Goal: Task Accomplishment & Management: Use online tool/utility

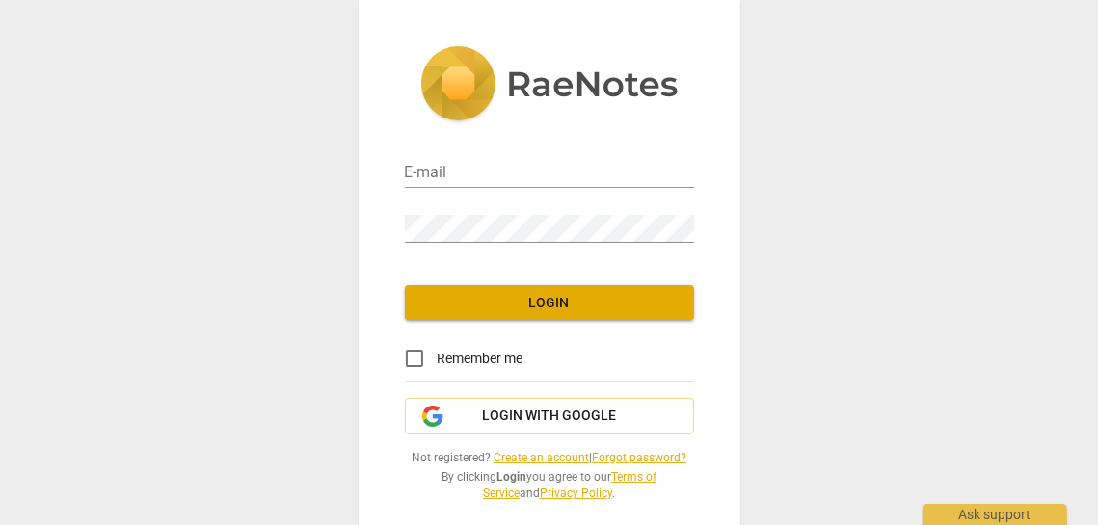
type input "[PERSON_NAME][EMAIL_ADDRESS][DOMAIN_NAME]"
click at [550, 301] on span "Login" at bounding box center [549, 303] width 258 height 19
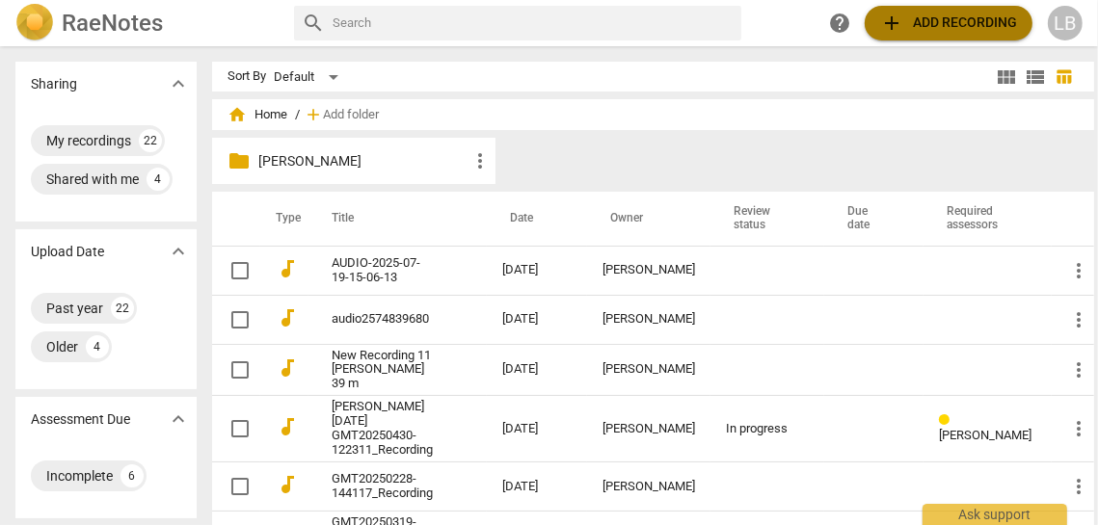
click at [930, 20] on span "add Add recording" at bounding box center [948, 23] width 137 height 23
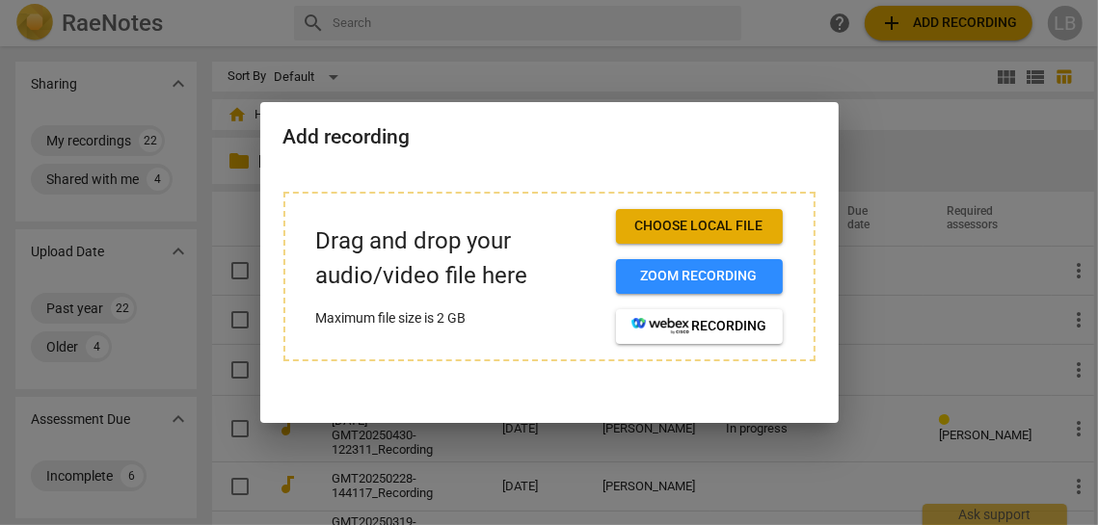
click at [650, 223] on span "Choose local file" at bounding box center [699, 226] width 136 height 19
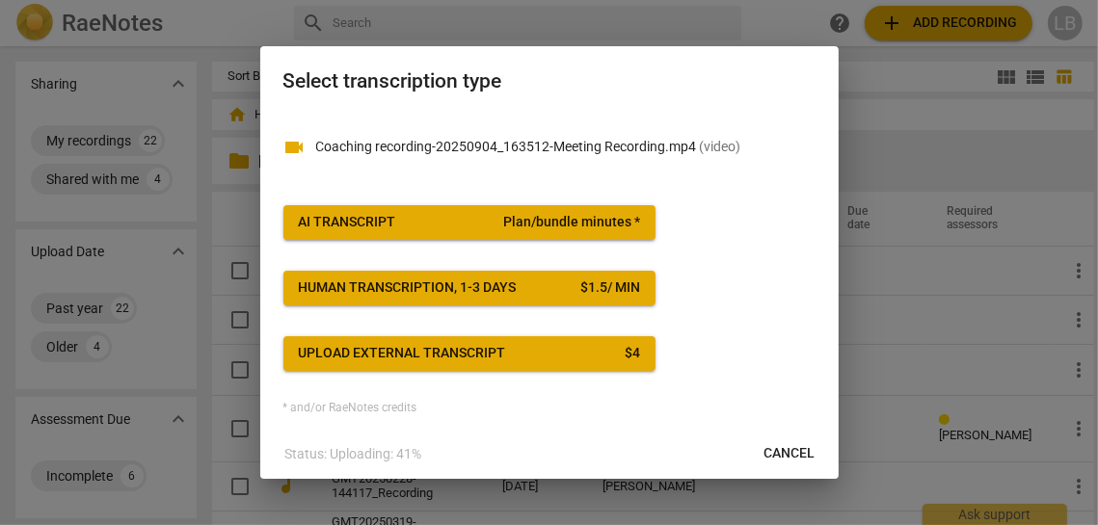
click at [544, 224] on span "Plan/bundle minutes *" at bounding box center [571, 222] width 137 height 19
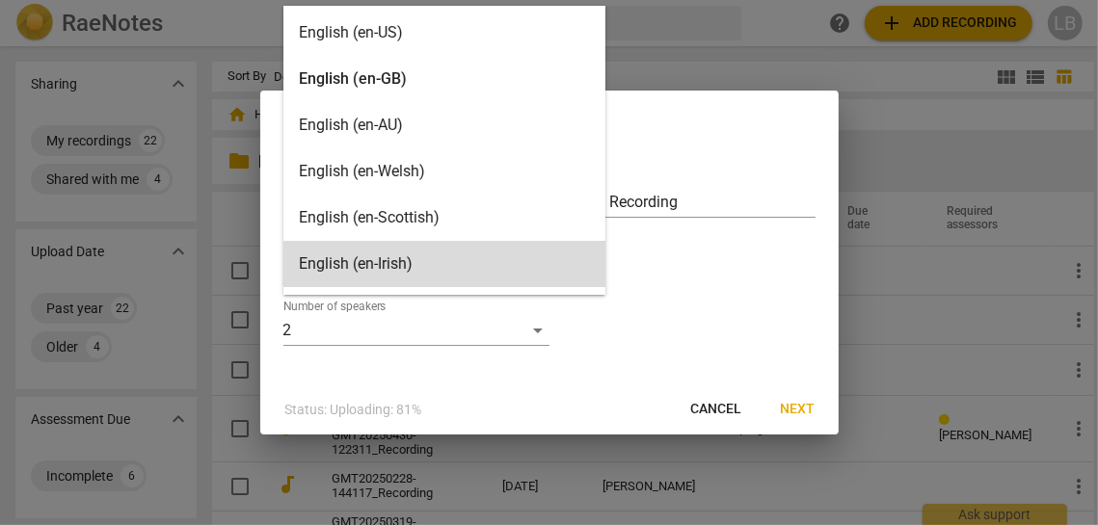
click at [535, 0] on body "RaeNotes search help add Add recording LB Sharing expand_more My recordings 22 …" at bounding box center [549, 0] width 1098 height 0
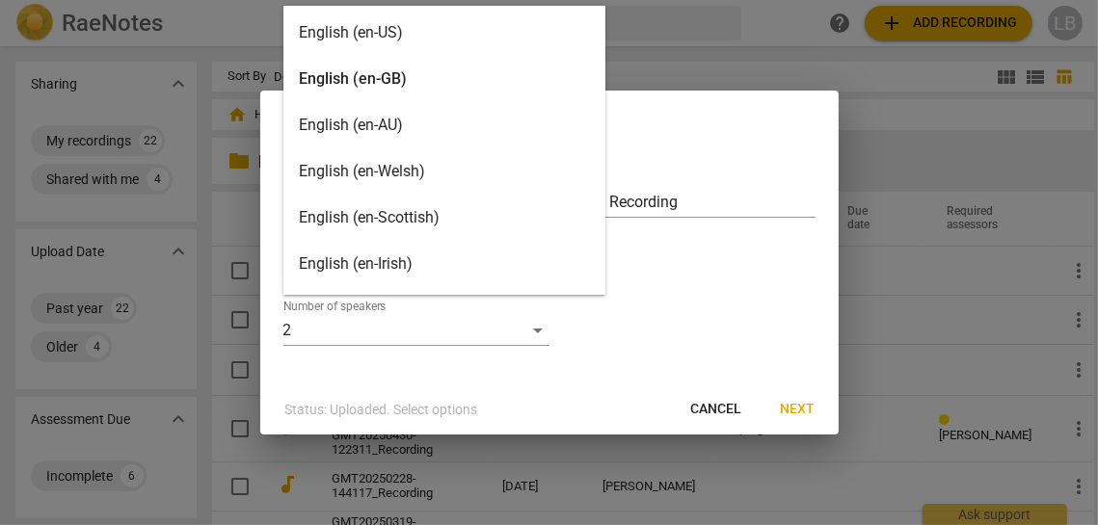
drag, startPoint x: 389, startPoint y: 34, endPoint x: 409, endPoint y: 90, distance: 59.1
click at [409, 90] on div "English (en-US) English (en-GB) English (en-AU) English (en-Welsh) English (en-…" at bounding box center [444, 150] width 322 height 289
click at [479, 71] on div "English (en-GB)" at bounding box center [444, 79] width 322 height 46
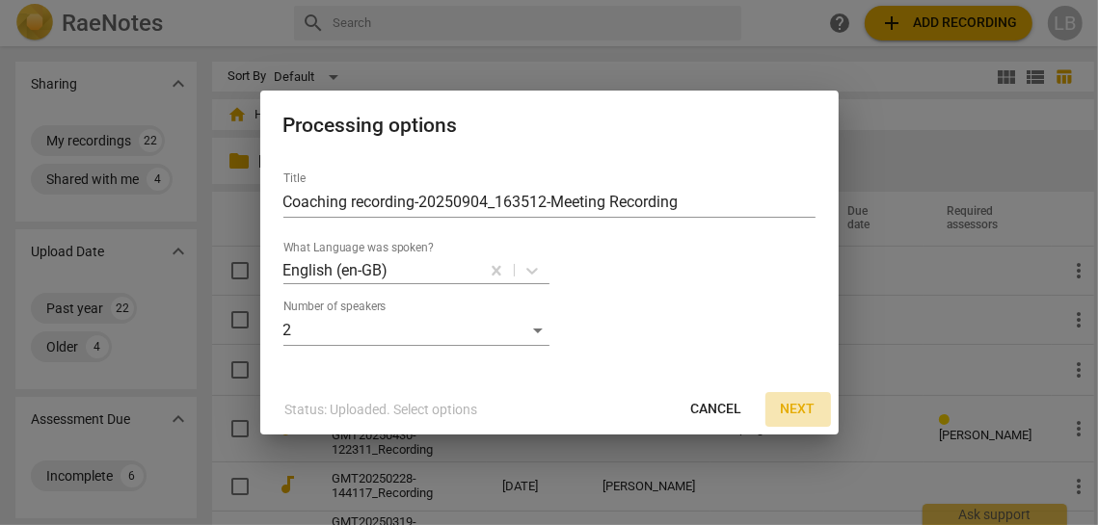
click at [806, 406] on span "Next" at bounding box center [798, 409] width 35 height 19
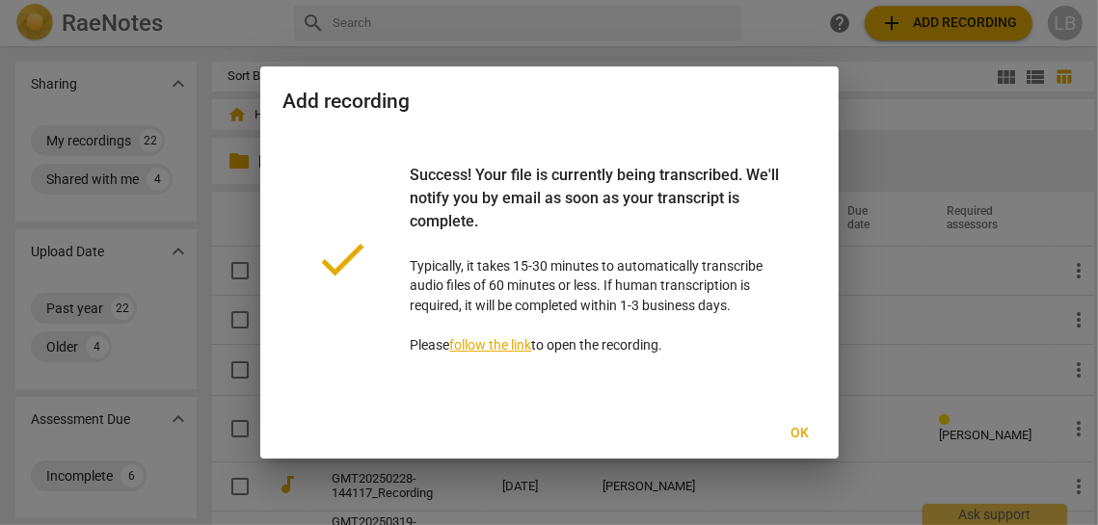
click at [805, 431] on span "Ok" at bounding box center [800, 433] width 31 height 19
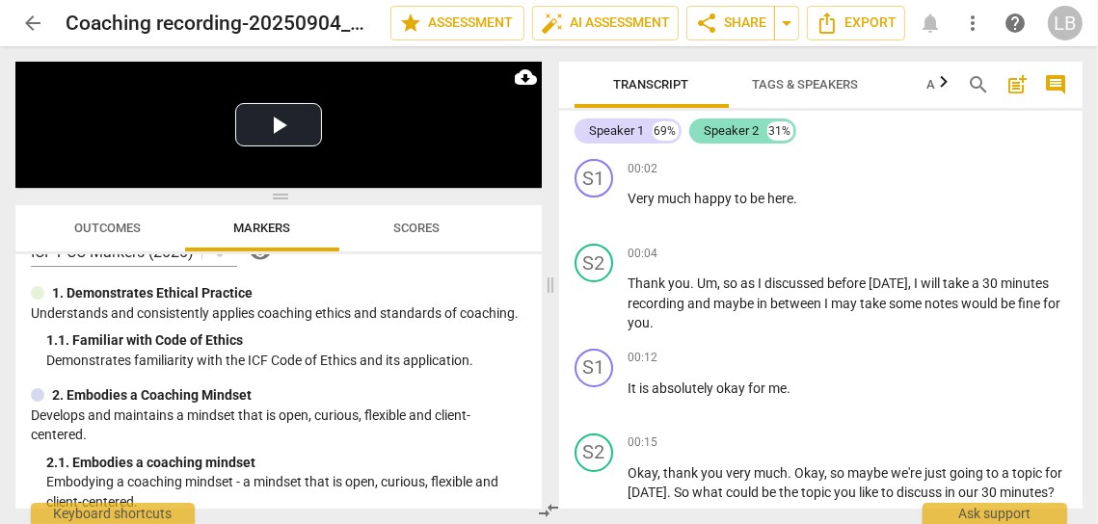
click at [738, 129] on div "Speaker 2" at bounding box center [732, 130] width 55 height 19
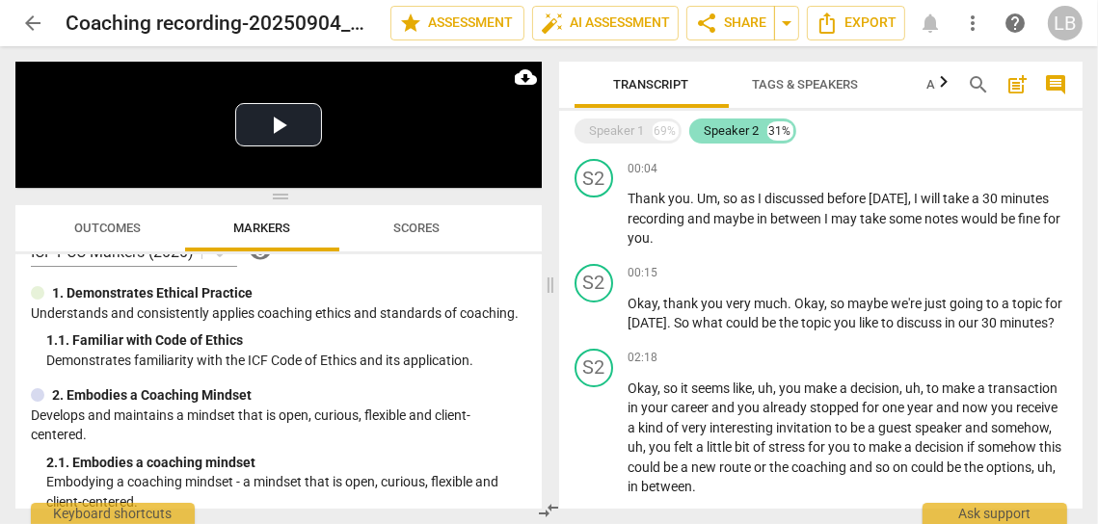
click at [738, 129] on div "Speaker 2" at bounding box center [732, 130] width 55 height 19
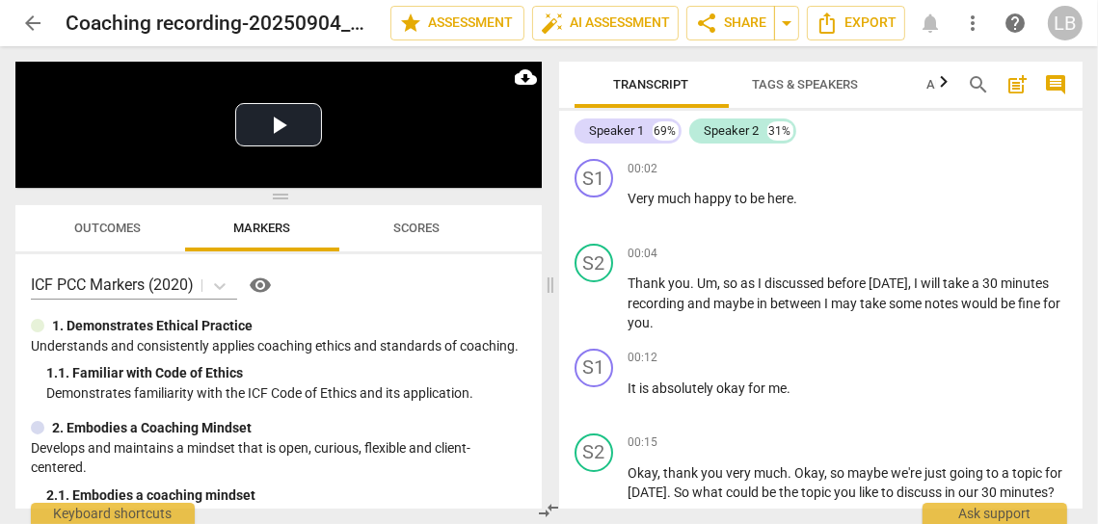
click at [943, 84] on icon "button" at bounding box center [943, 81] width 23 height 23
click at [717, 82] on span "Tags & Speakers" at bounding box center [706, 84] width 106 height 14
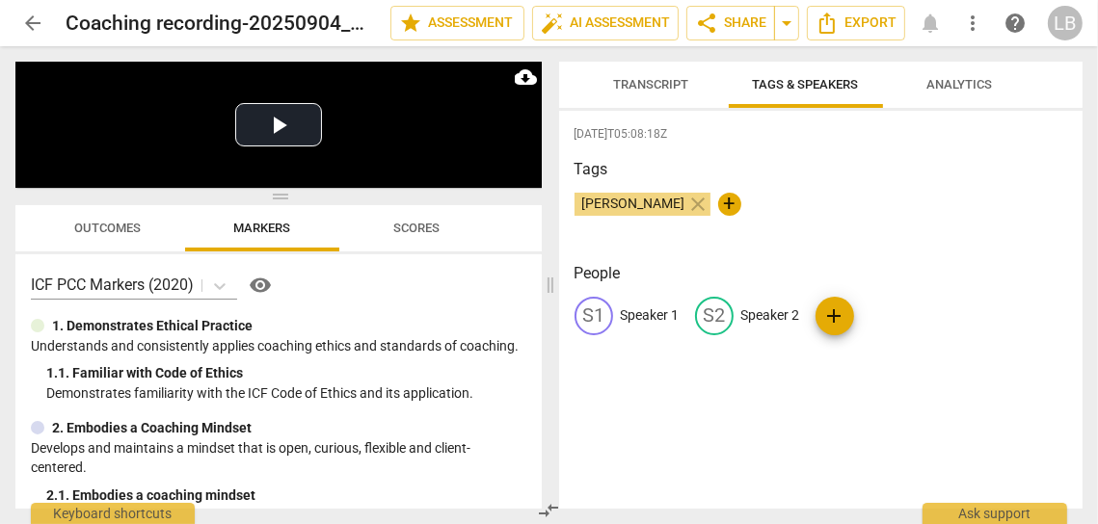
scroll to position [0, 0]
click at [765, 311] on p "Speaker 2" at bounding box center [770, 316] width 59 height 20
type input "Coach"
click at [628, 316] on p "Speaker 1" at bounding box center [650, 316] width 59 height 20
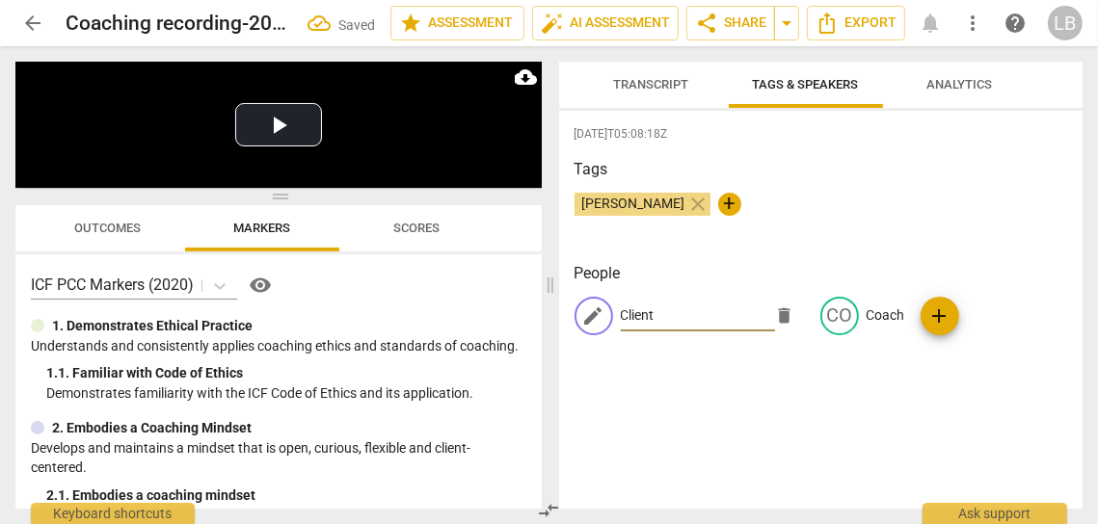
type input "Client"
click at [809, 227] on div "Luciano Boccucci close +" at bounding box center [822, 212] width 494 height 39
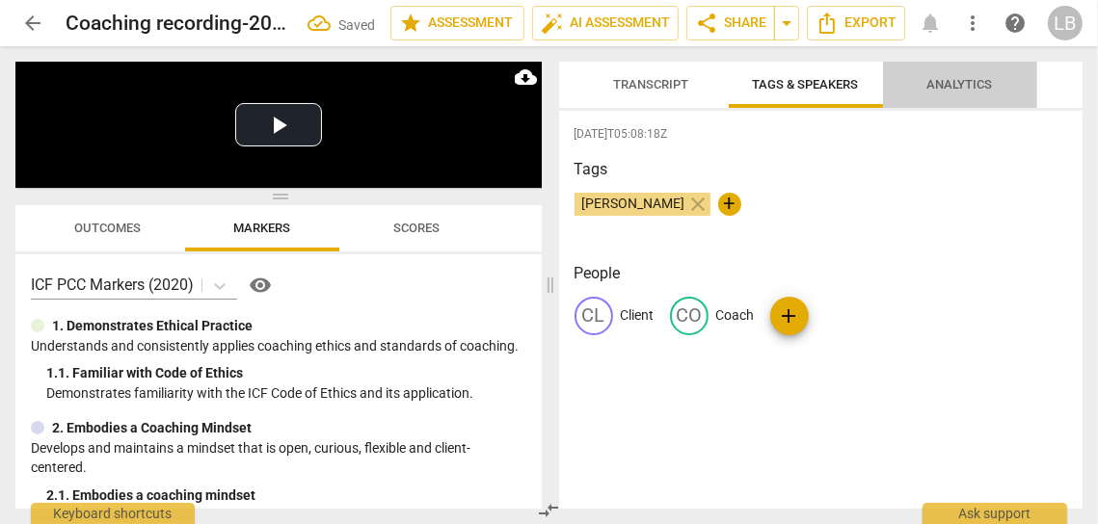
click at [945, 91] on span "Analytics" at bounding box center [960, 84] width 66 height 14
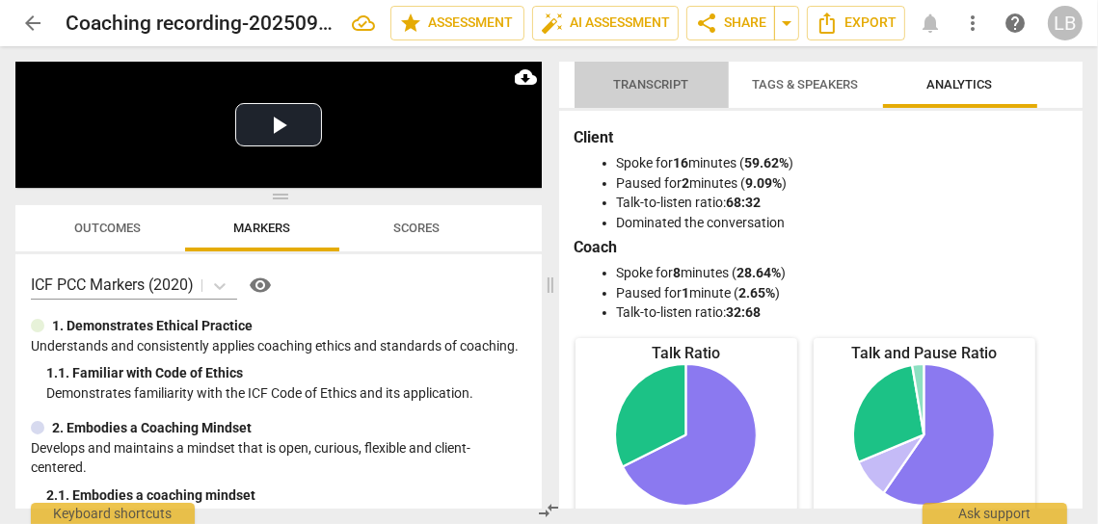
click at [641, 96] on span "Transcript" at bounding box center [651, 85] width 121 height 26
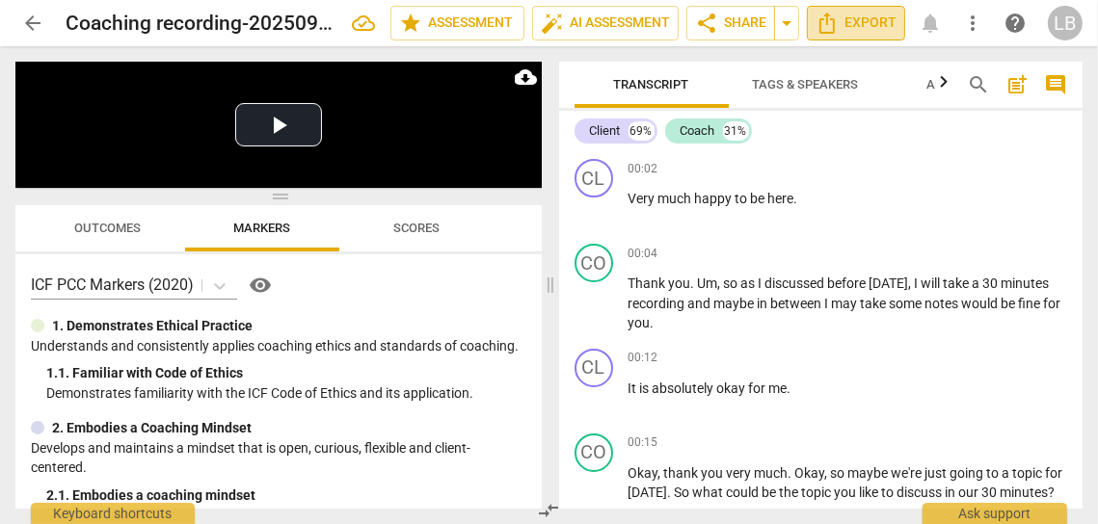
click at [872, 21] on span "Export" at bounding box center [856, 23] width 81 height 23
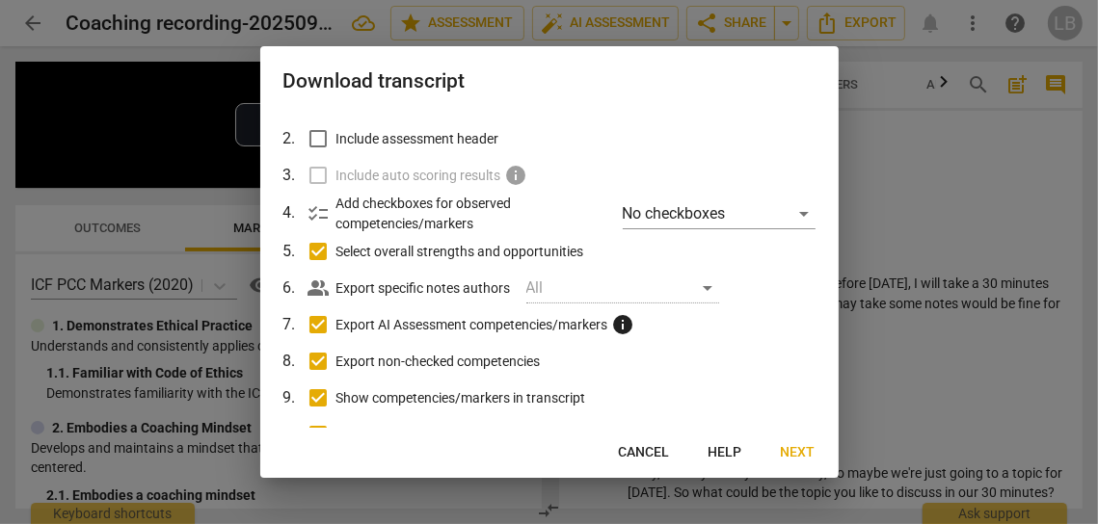
scroll to position [206, 0]
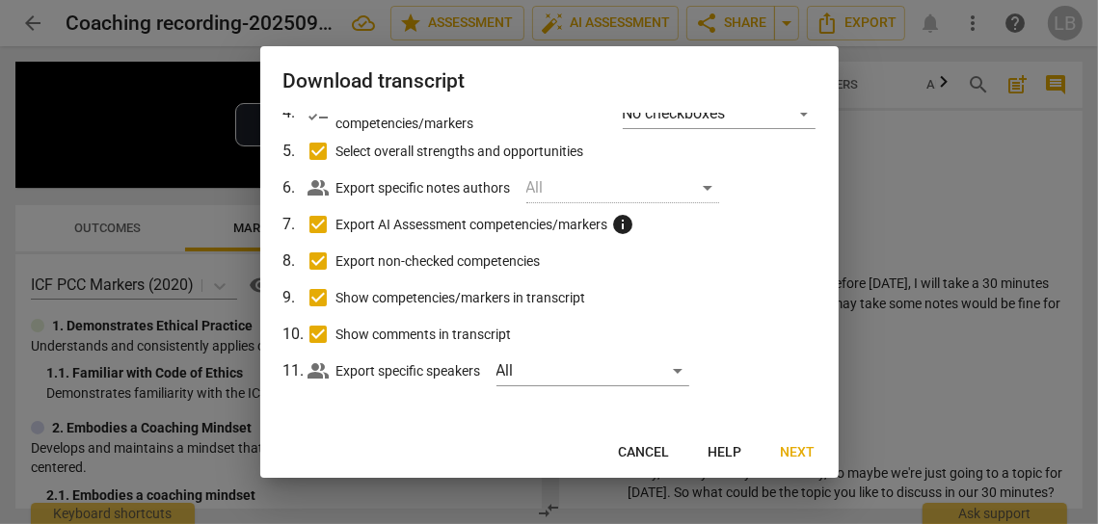
click at [800, 451] on span "Next" at bounding box center [798, 452] width 35 height 19
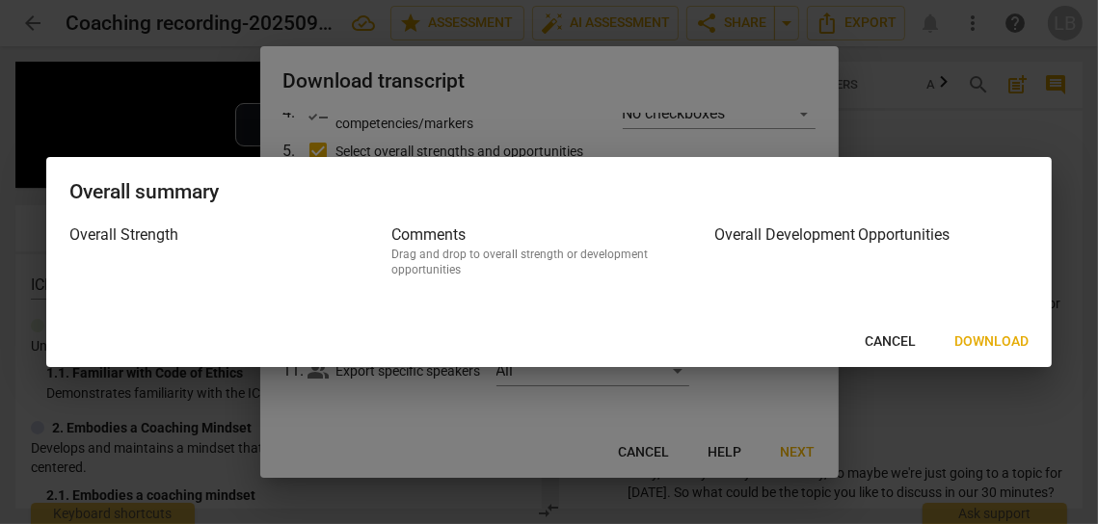
click at [995, 336] on span "Download" at bounding box center [991, 342] width 74 height 19
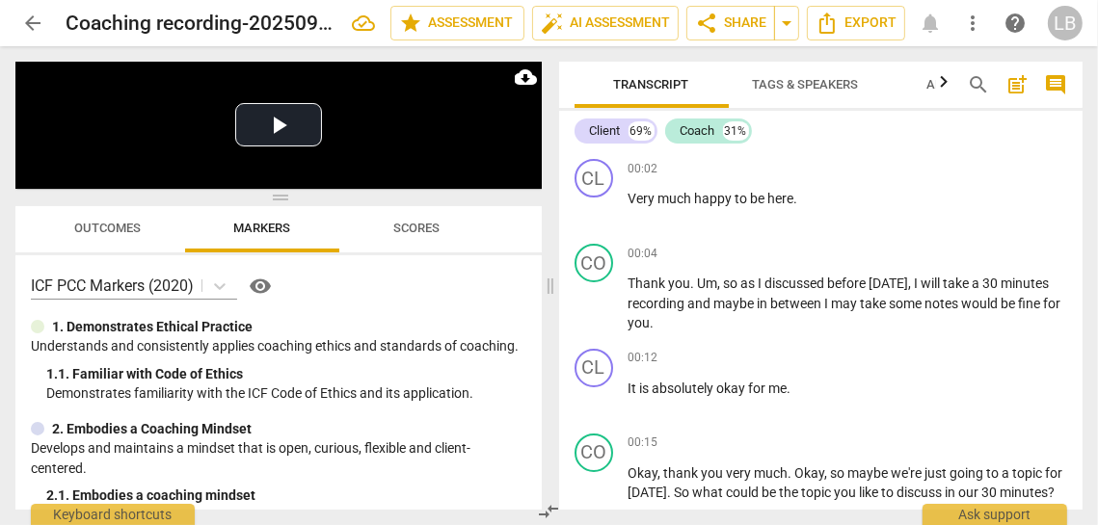
click at [787, 78] on span "Tags & Speakers" at bounding box center [806, 84] width 106 height 14
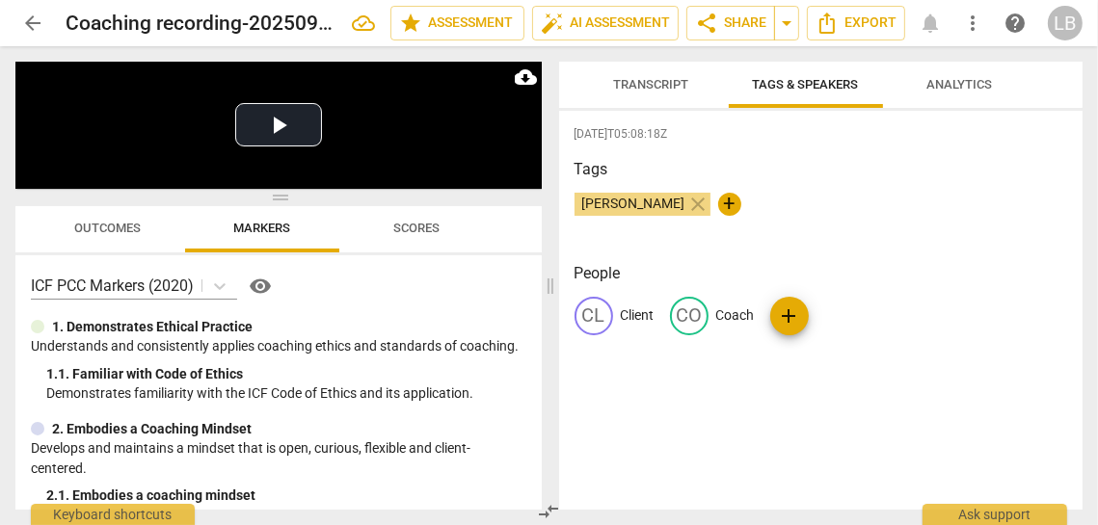
click at [683, 86] on span "Transcript" at bounding box center [651, 84] width 75 height 14
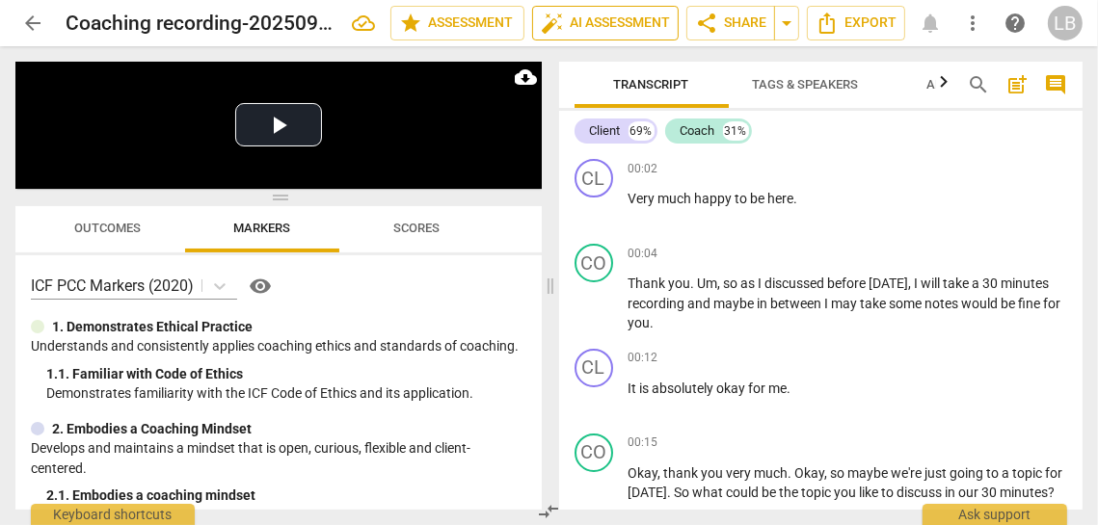
click at [616, 24] on span "auto_fix_high AI Assessment" at bounding box center [605, 23] width 129 height 23
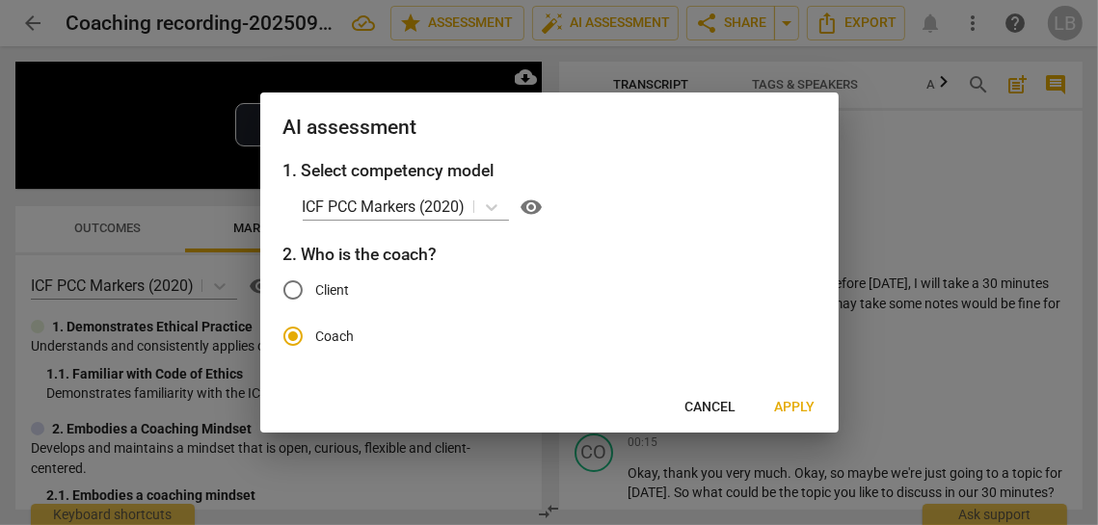
click at [812, 409] on span "Apply" at bounding box center [795, 407] width 40 height 19
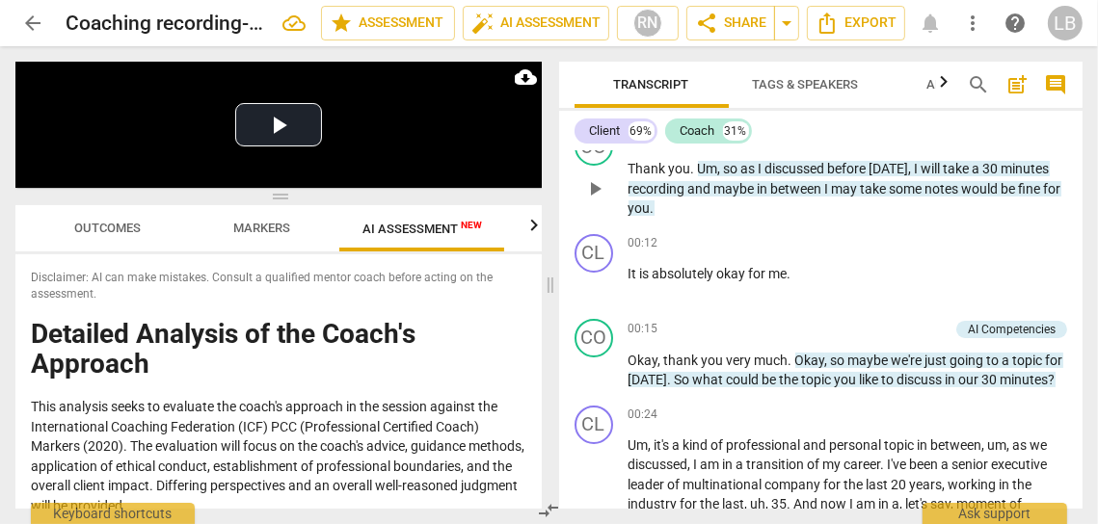
scroll to position [0, 0]
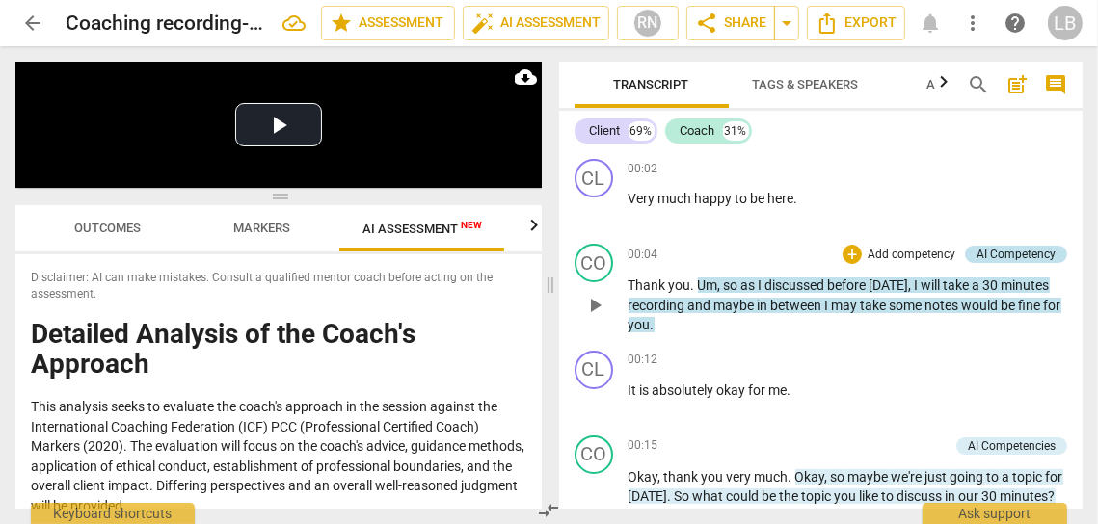
click at [1036, 249] on div "AI Competency" at bounding box center [1016, 254] width 79 height 17
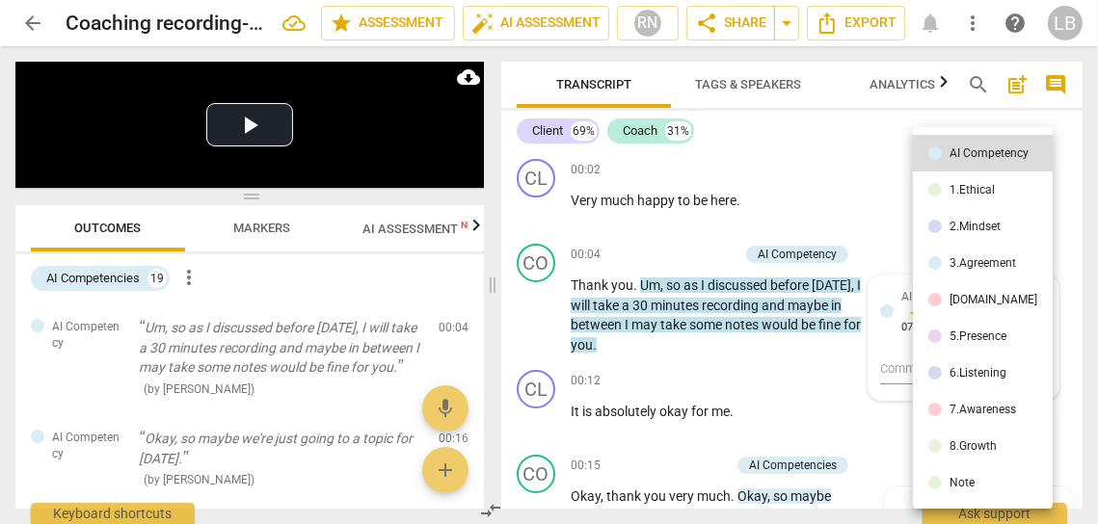
click at [866, 148] on div at bounding box center [549, 262] width 1098 height 524
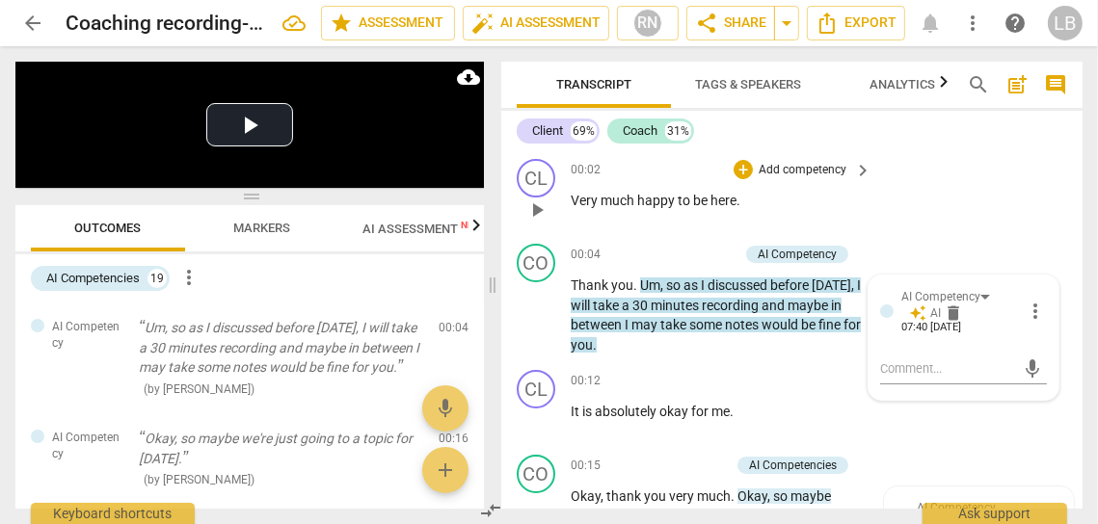
click at [940, 205] on div "CL play_arrow pause 00:02 + Add competency keyboard_arrow_right Very much happy…" at bounding box center [791, 193] width 581 height 85
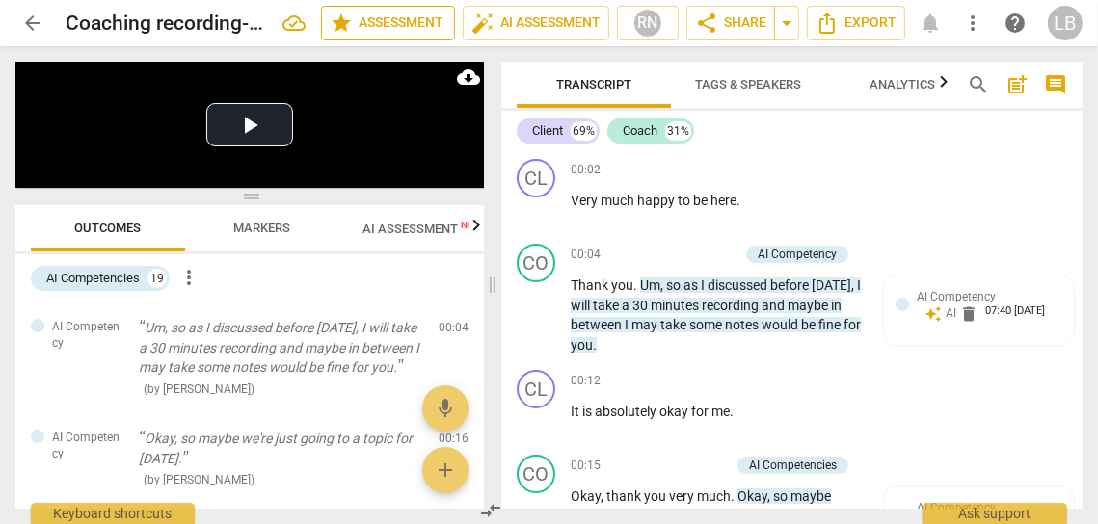
click at [383, 16] on span "star Assessment" at bounding box center [388, 23] width 117 height 23
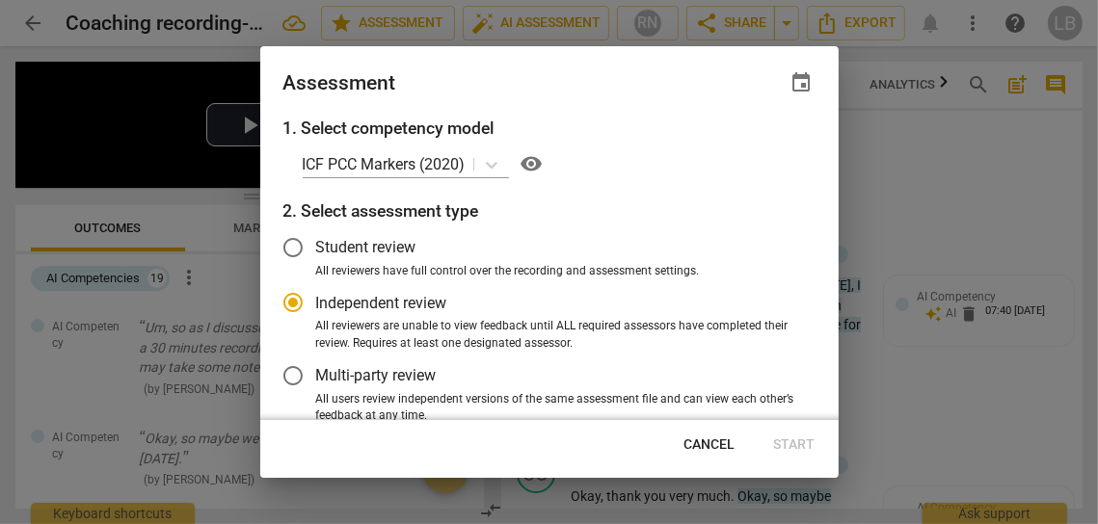
click at [621, 150] on div "ICF PCC Markers (2020) visibility" at bounding box center [559, 163] width 513 height 31
click at [704, 442] on span "Cancel" at bounding box center [710, 445] width 51 height 19
radio input "false"
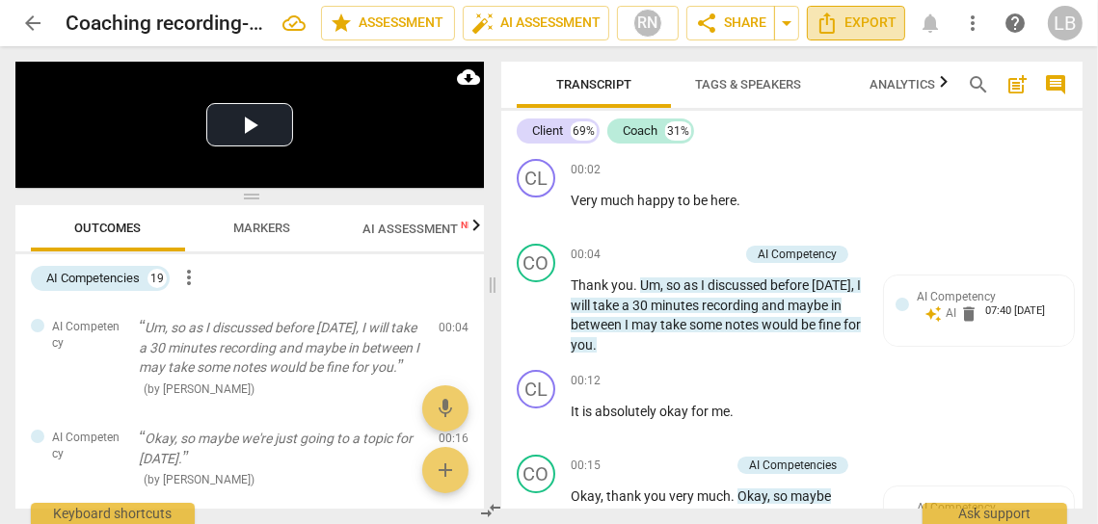
click at [851, 23] on span "Export" at bounding box center [856, 23] width 81 height 23
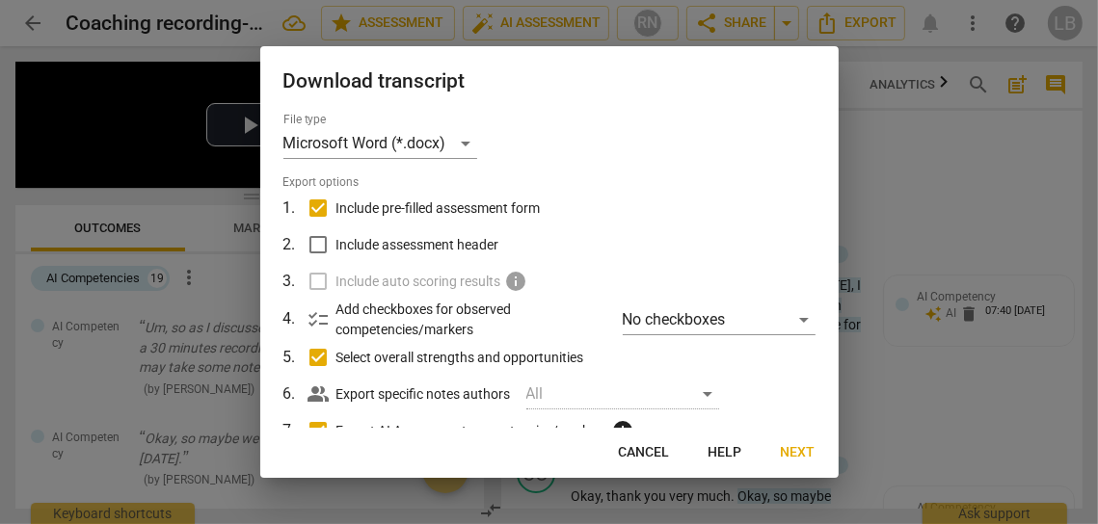
click at [797, 453] on span "Next" at bounding box center [798, 452] width 35 height 19
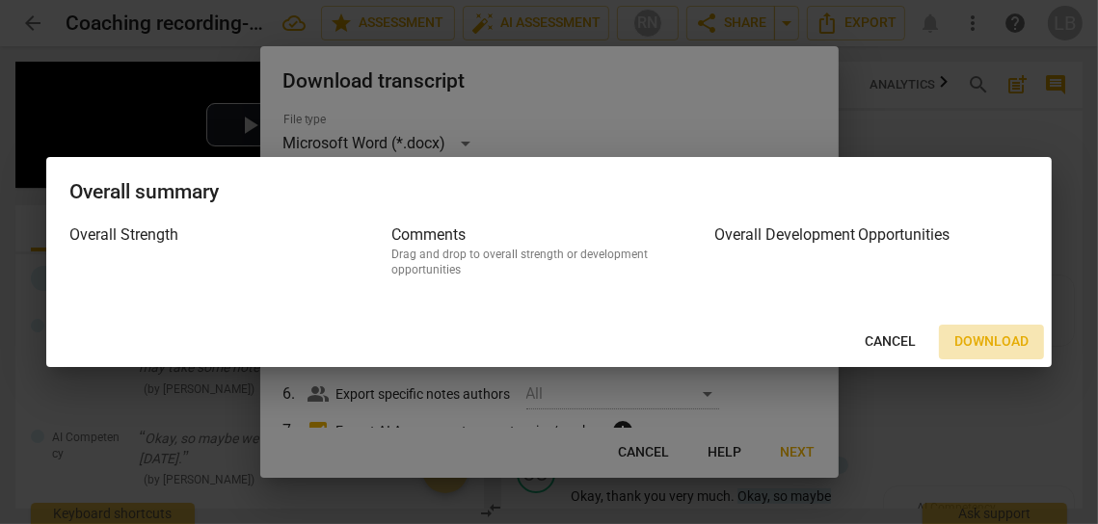
click at [990, 334] on span "Download" at bounding box center [991, 342] width 74 height 19
